Goal: Task Accomplishment & Management: Use online tool/utility

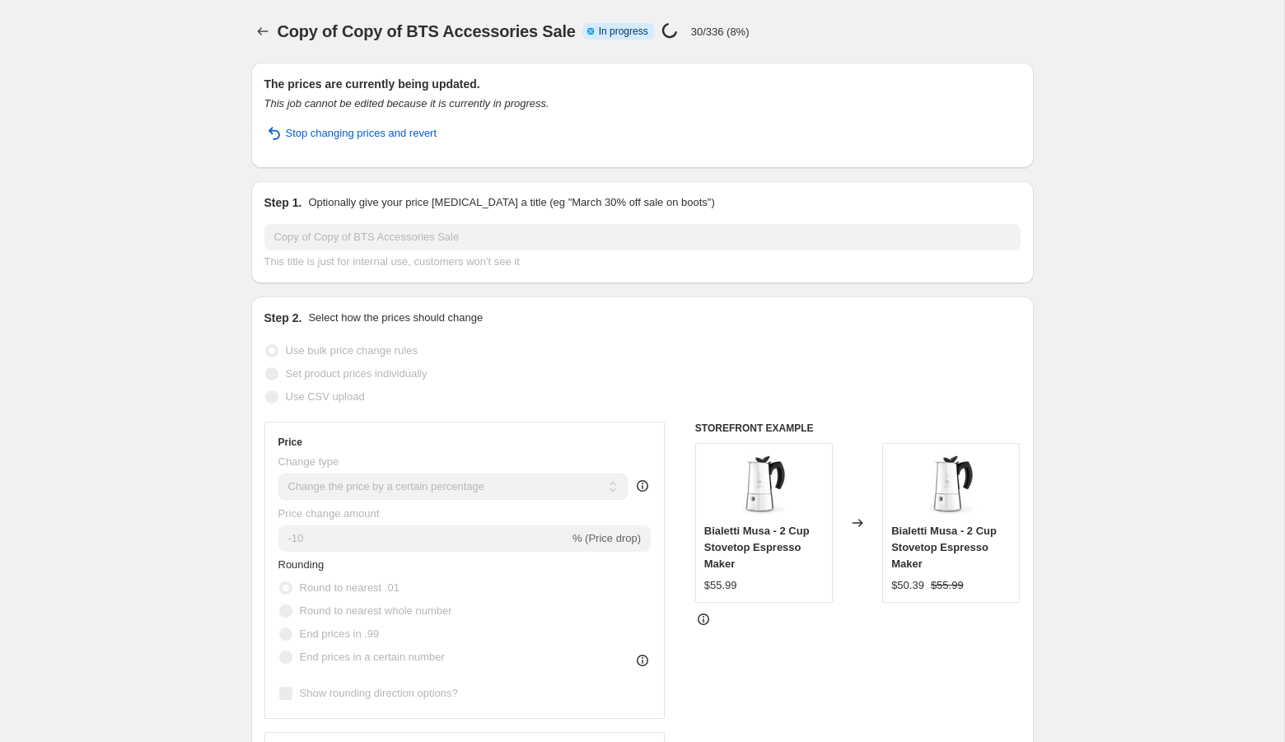
select select "percentage"
select select "tag"
select select "collection"
select select "not_equal"
select select "collection"
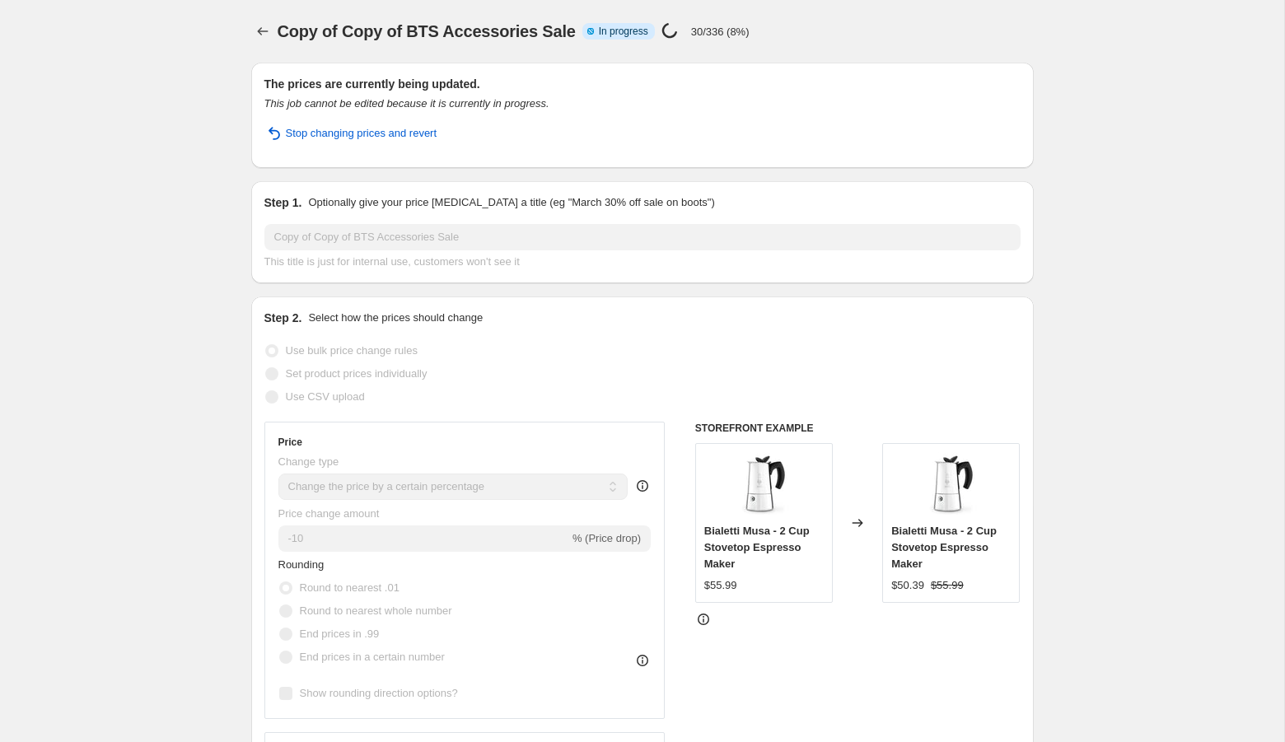
select select "not_equal"
select select "collection"
select select "not_equal"
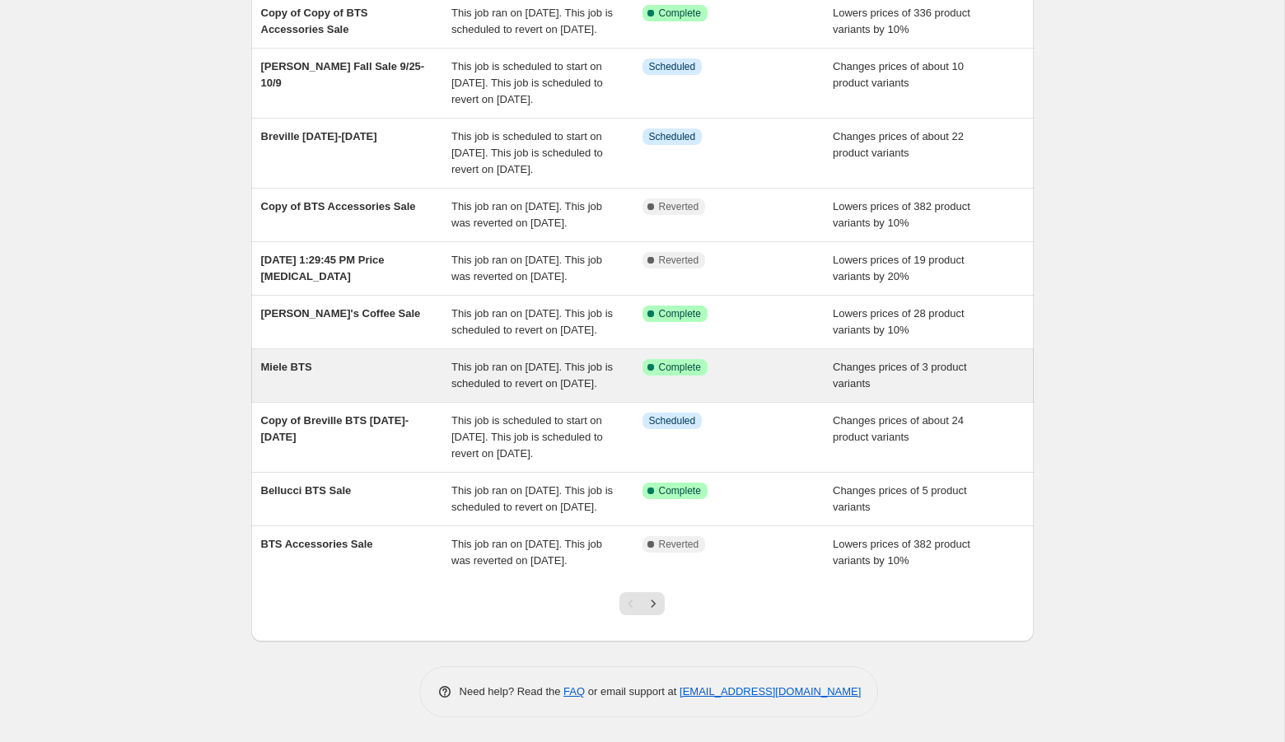
scroll to position [315, 0]
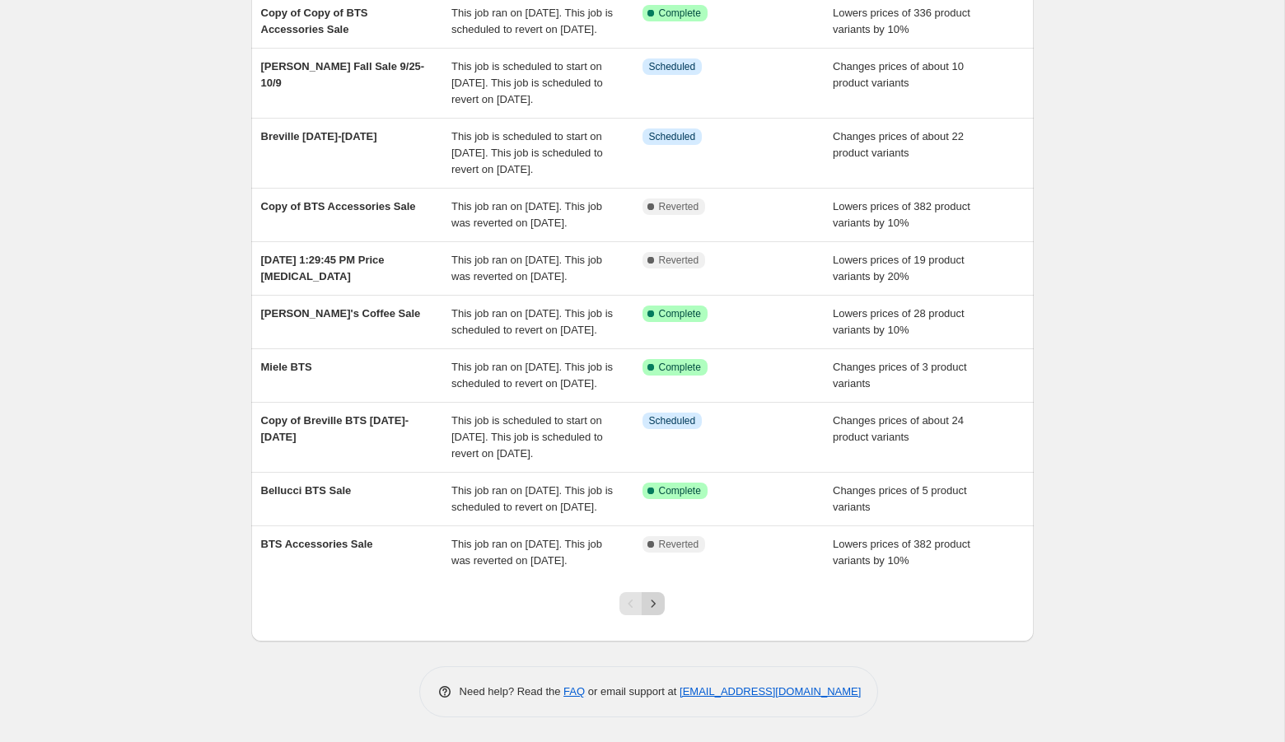
click at [657, 600] on icon "Next" at bounding box center [653, 604] width 16 height 16
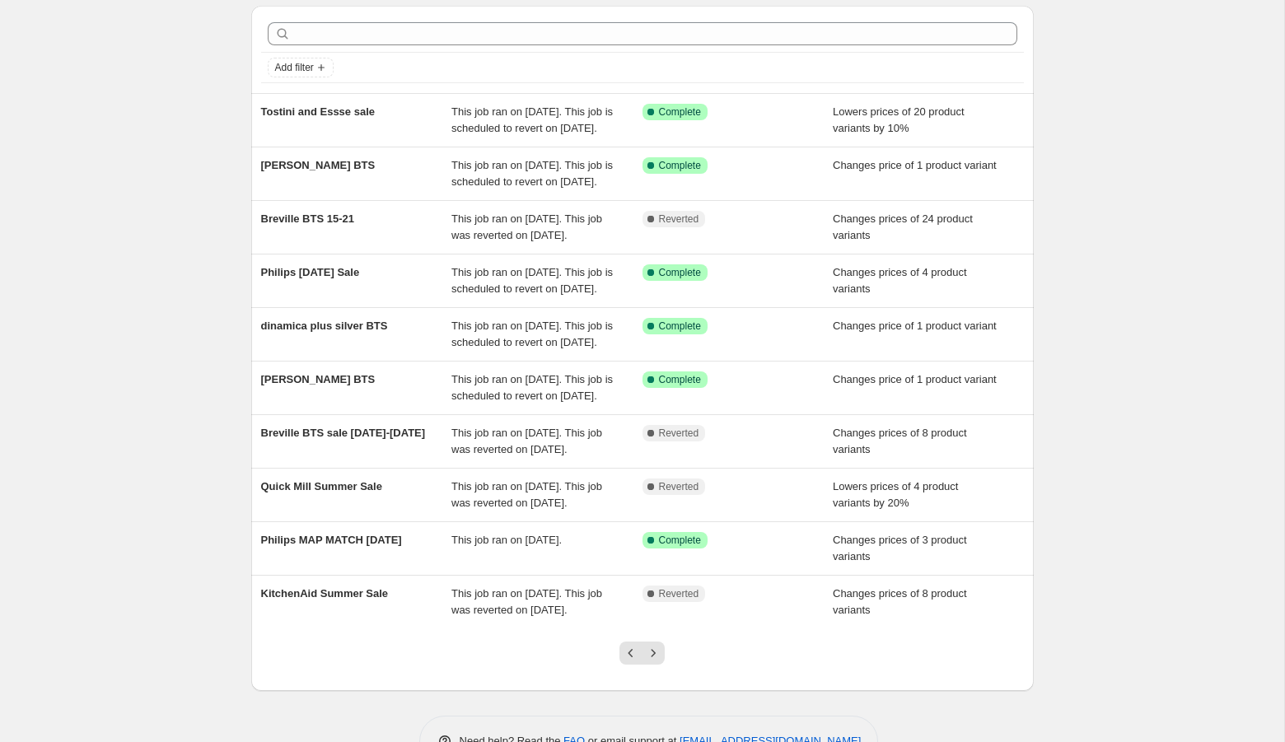
scroll to position [0, 0]
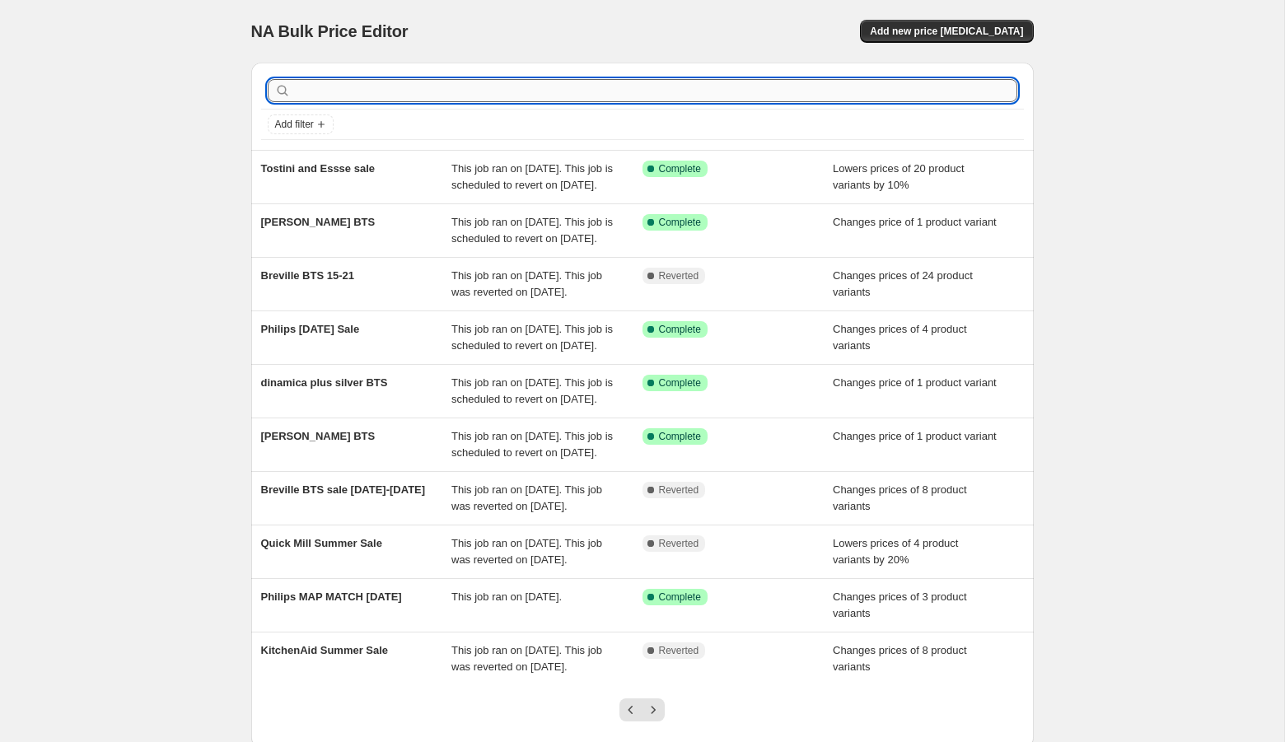
click at [442, 95] on input "text" at bounding box center [655, 90] width 723 height 23
type input "smeg"
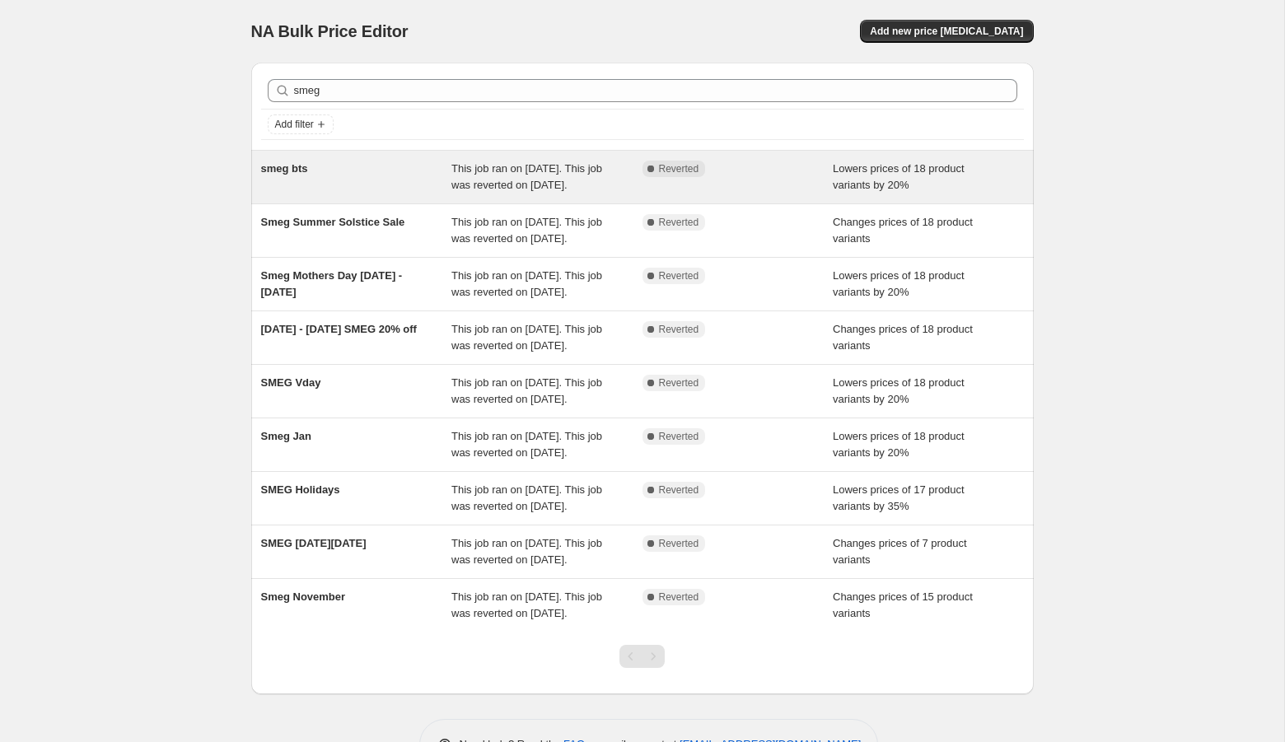
click at [399, 188] on div "smeg bts" at bounding box center [356, 177] width 191 height 33
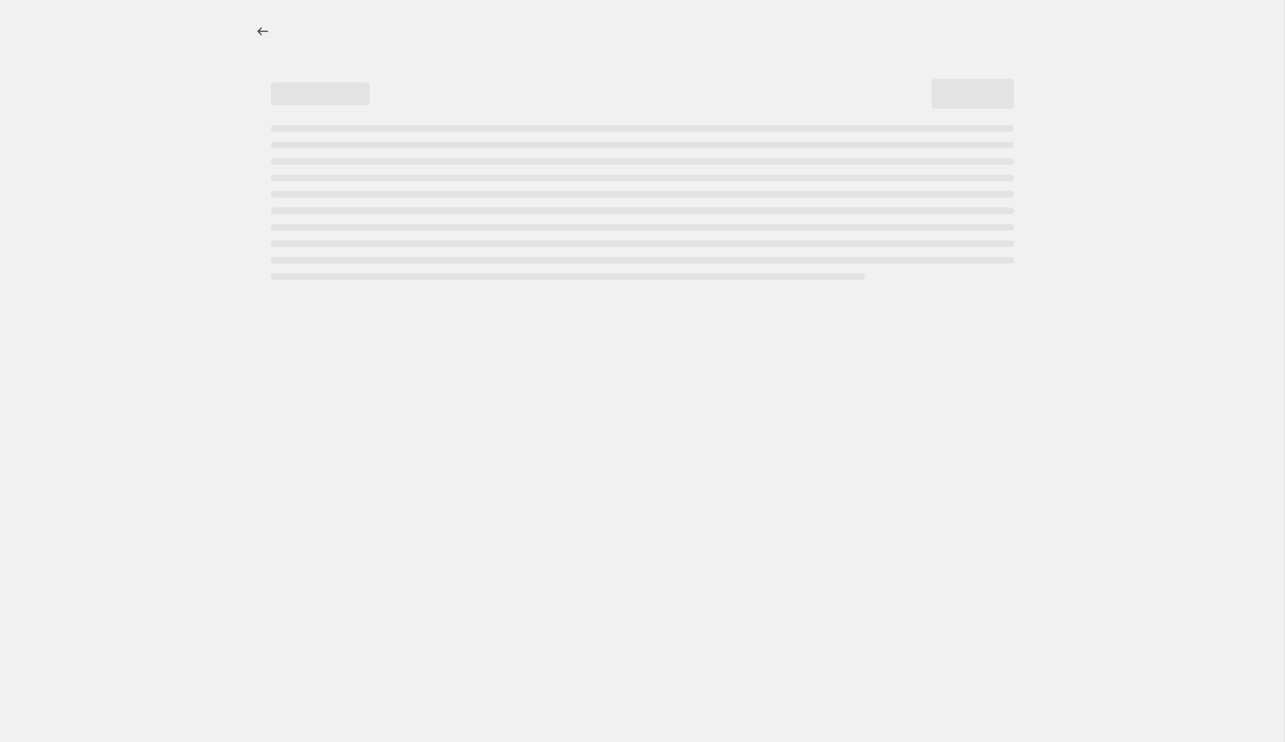
select select "percentage"
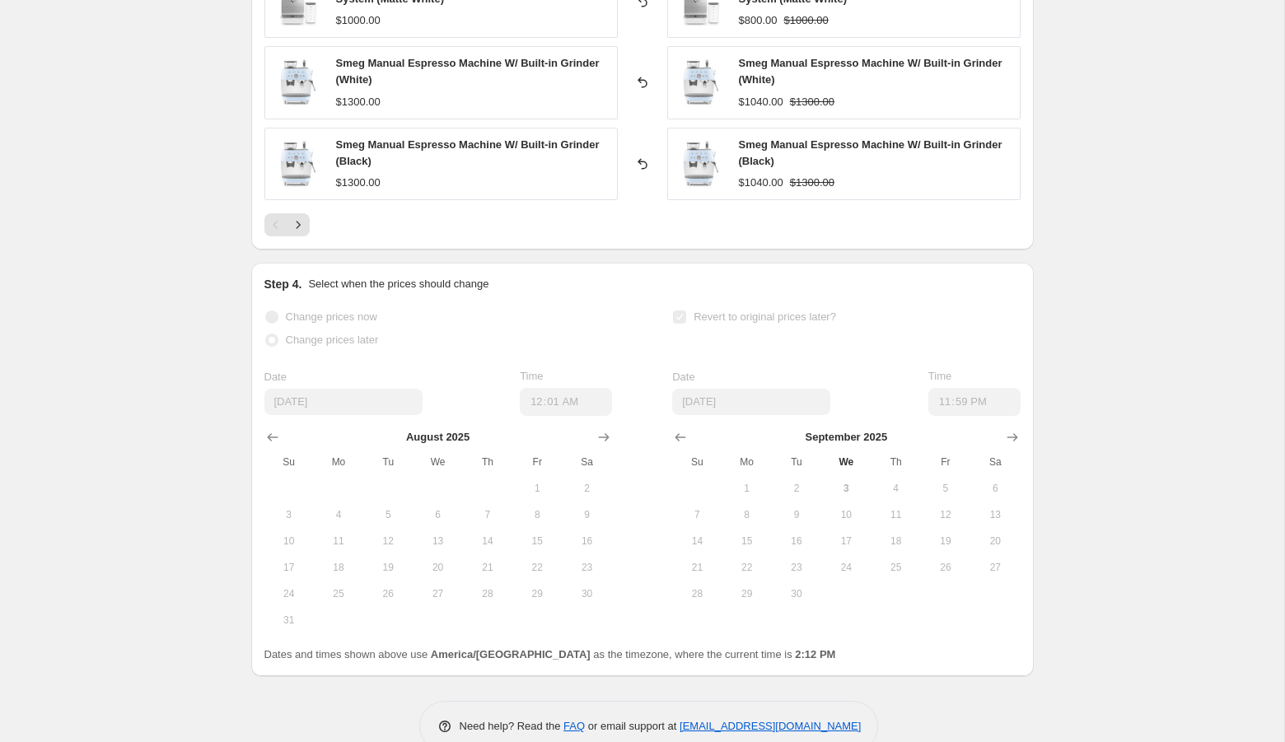
scroll to position [1701, 0]
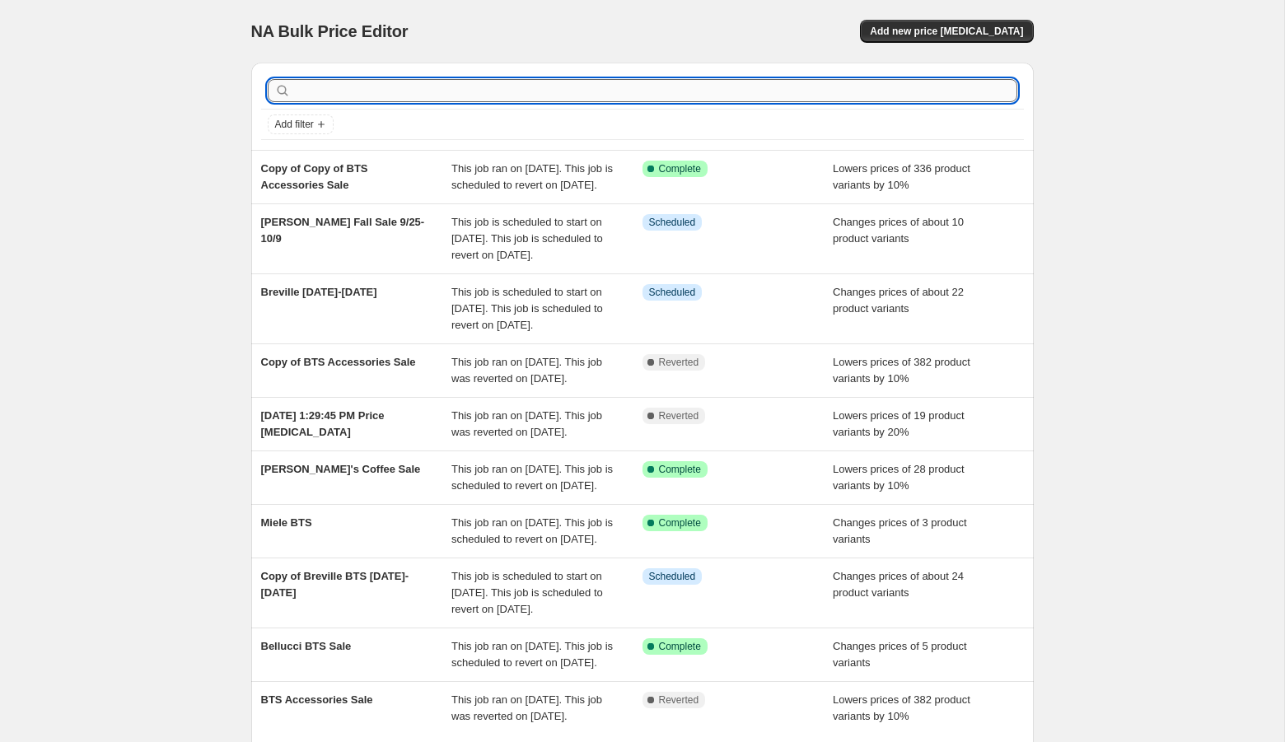
click at [485, 94] on input "text" at bounding box center [655, 90] width 723 height 23
type input "philips"
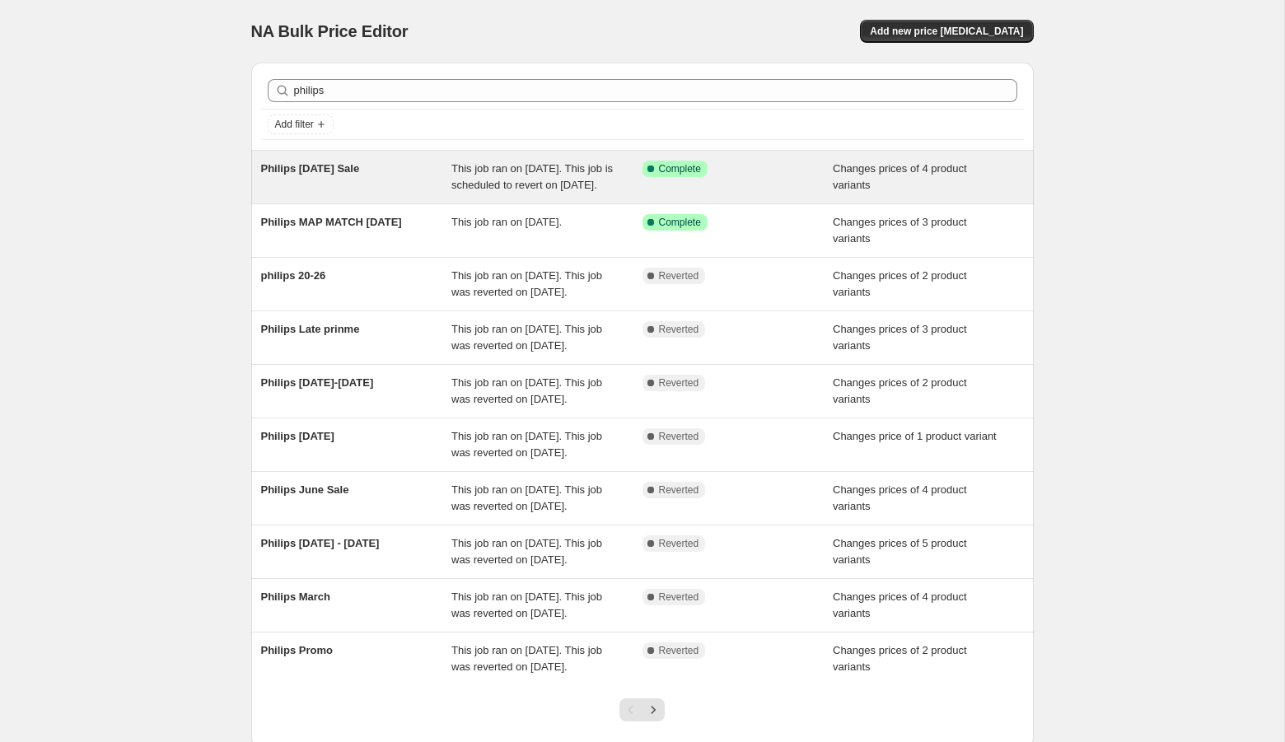
click at [353, 185] on div "Philips [DATE] Sale" at bounding box center [356, 177] width 191 height 33
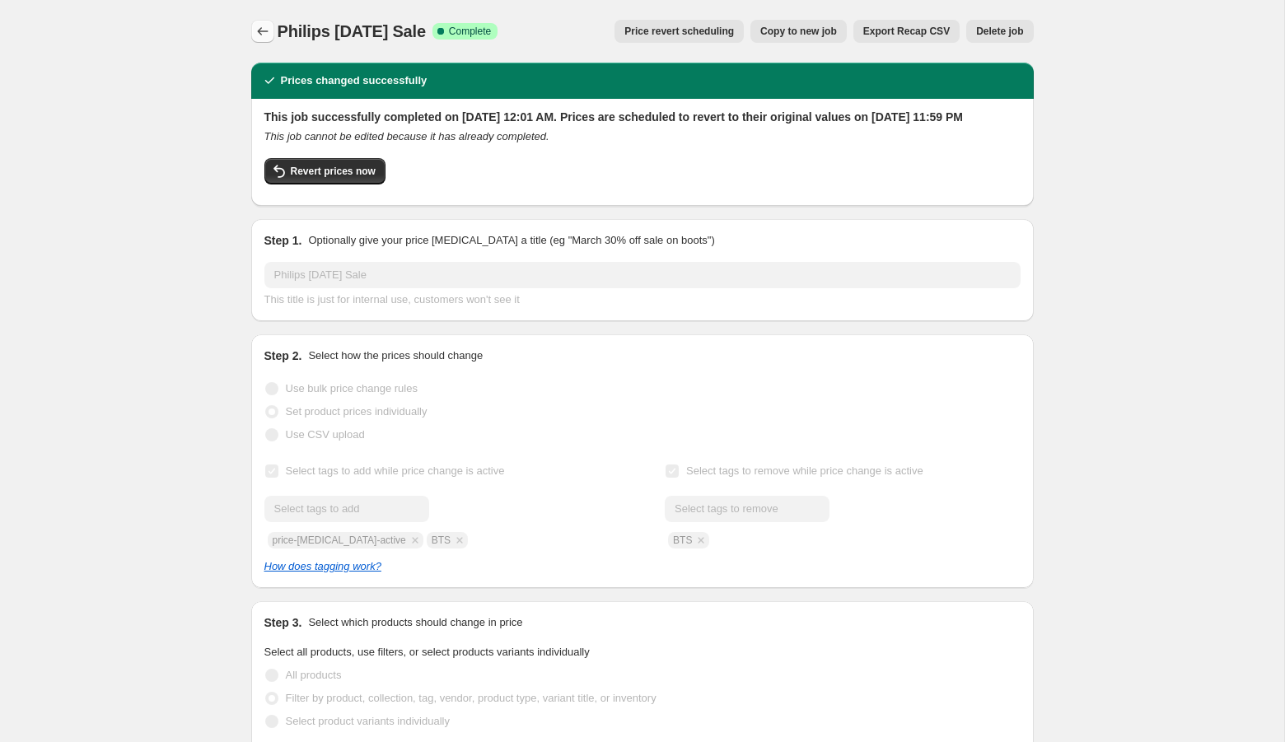
click at [258, 30] on icon "Price change jobs" at bounding box center [262, 31] width 11 height 8
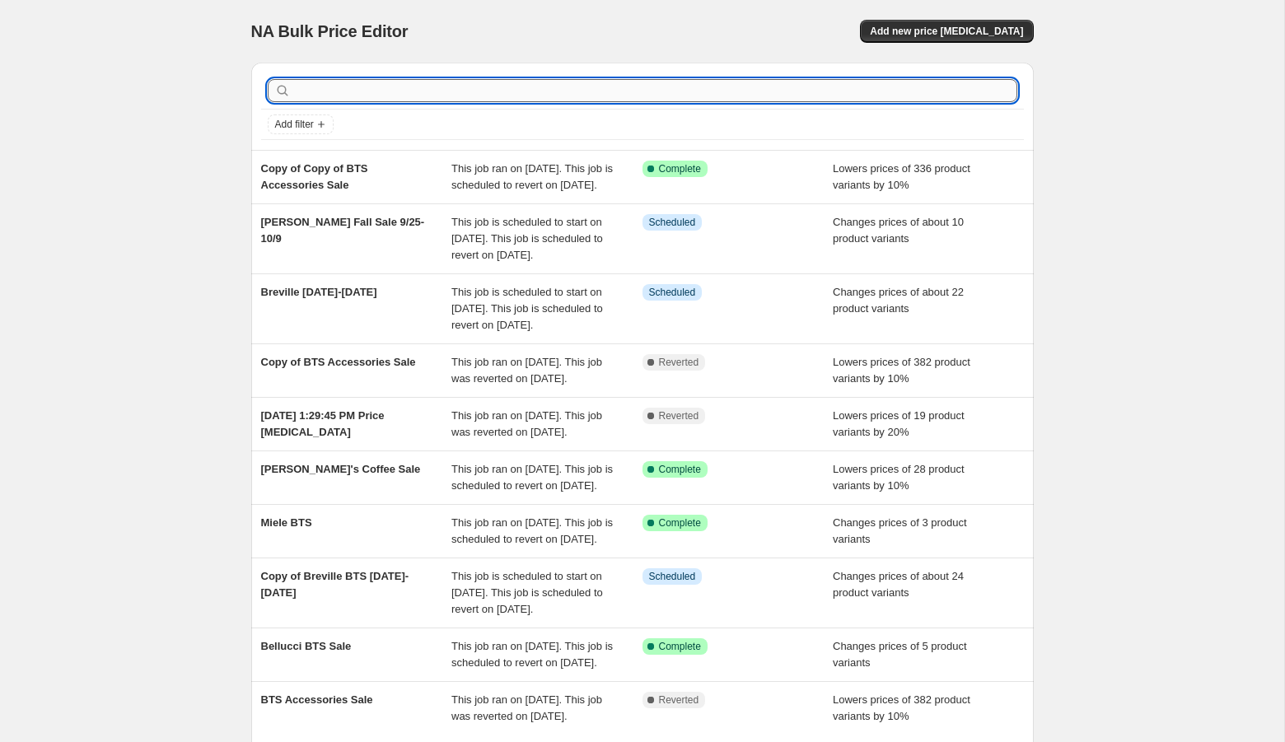
click at [341, 87] on input "text" at bounding box center [655, 90] width 723 height 23
type input "bellucc"
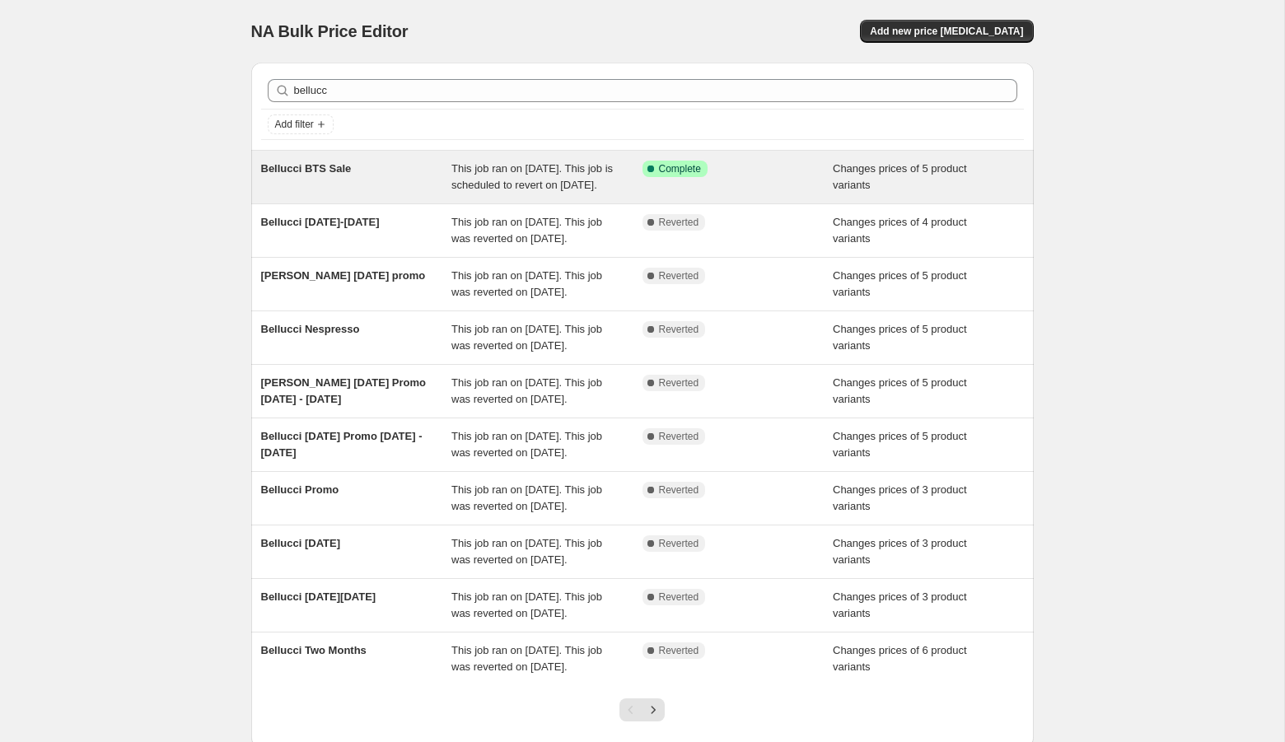
click at [340, 183] on div "Bellucci BTS Sale" at bounding box center [356, 177] width 191 height 33
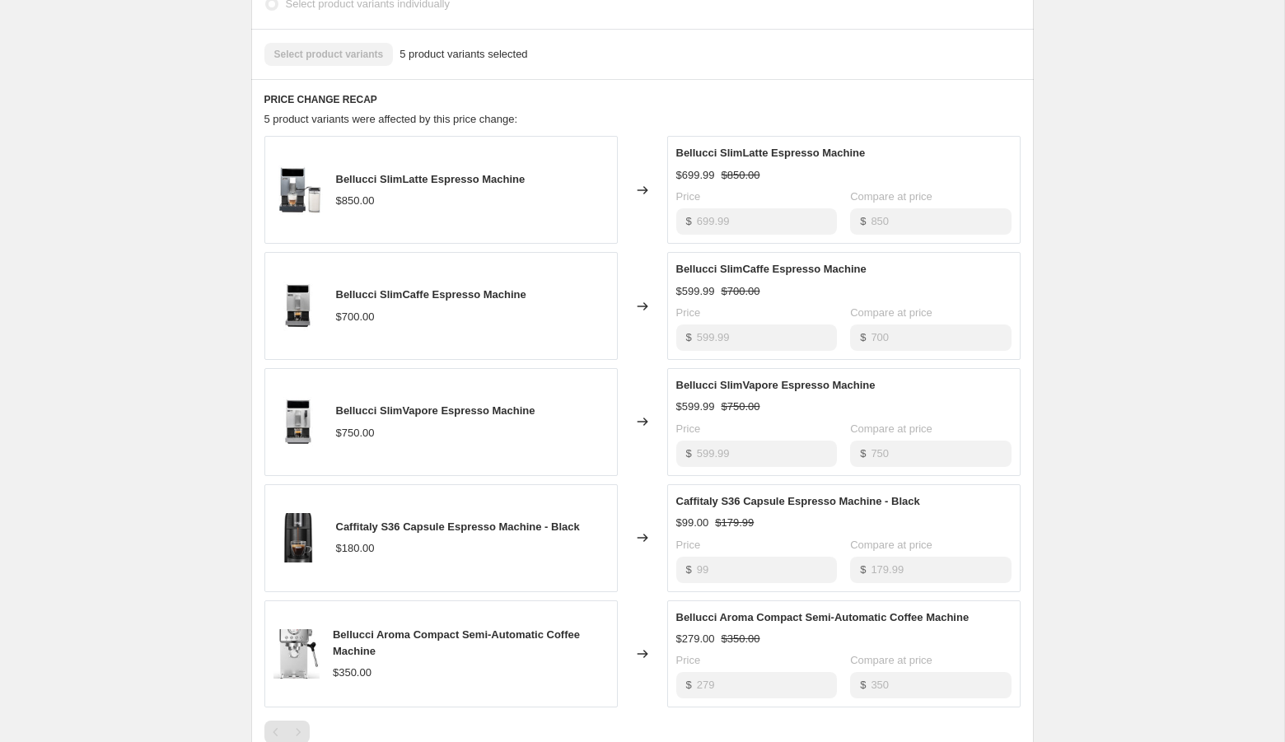
scroll to position [717, 0]
